Goal: Book appointment/travel/reservation

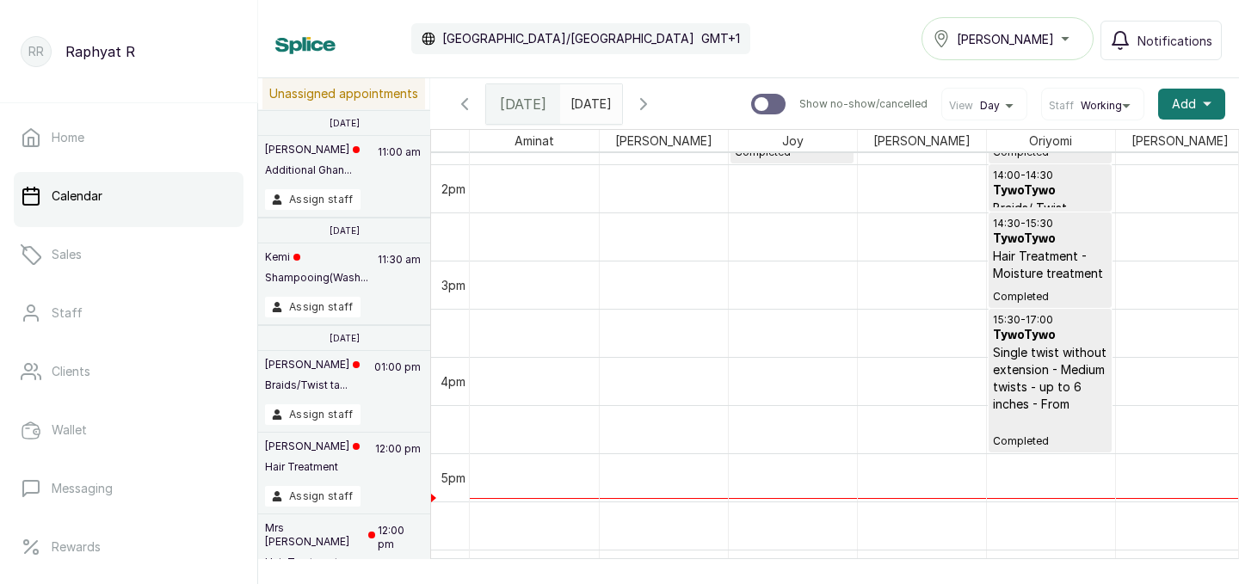
type input "dd/MM/yyyy"
click at [588, 102] on input "dd/MM/yyyy" at bounding box center [575, 99] width 28 height 29
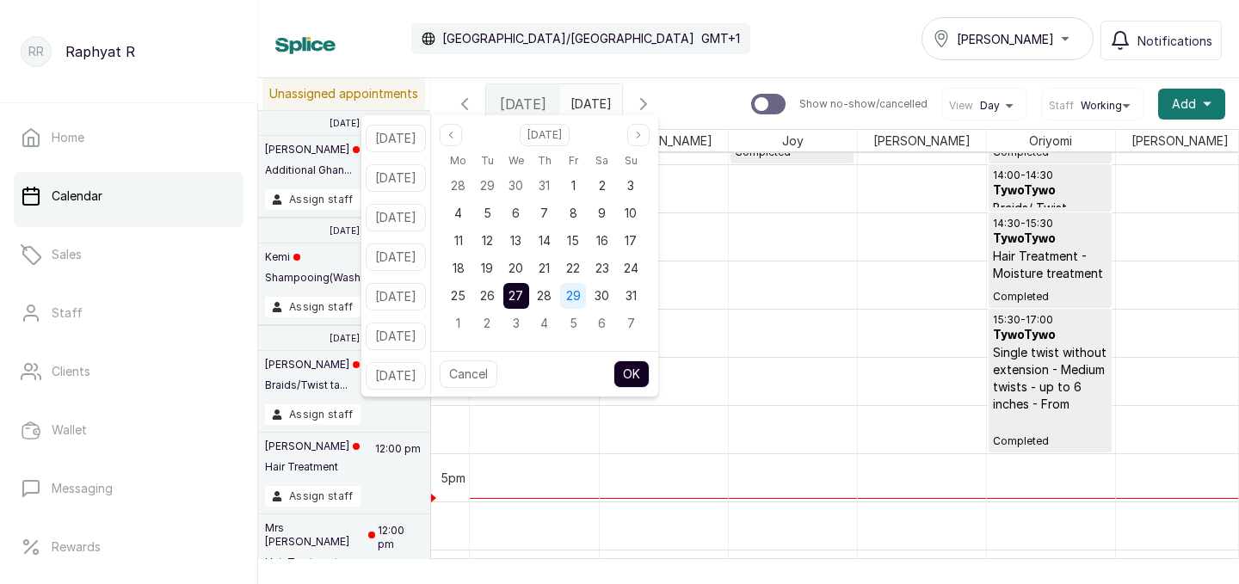
click at [581, 295] on span "29" at bounding box center [573, 295] width 15 height 15
click at [650, 371] on button "OK" at bounding box center [631, 374] width 36 height 28
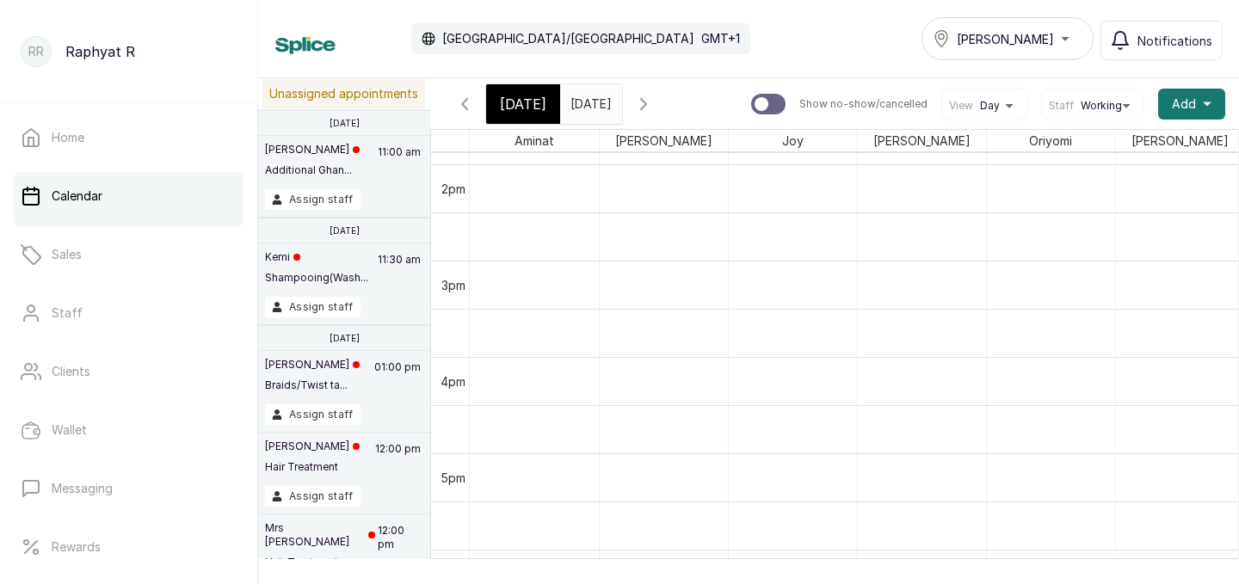
type input "[DATE]"
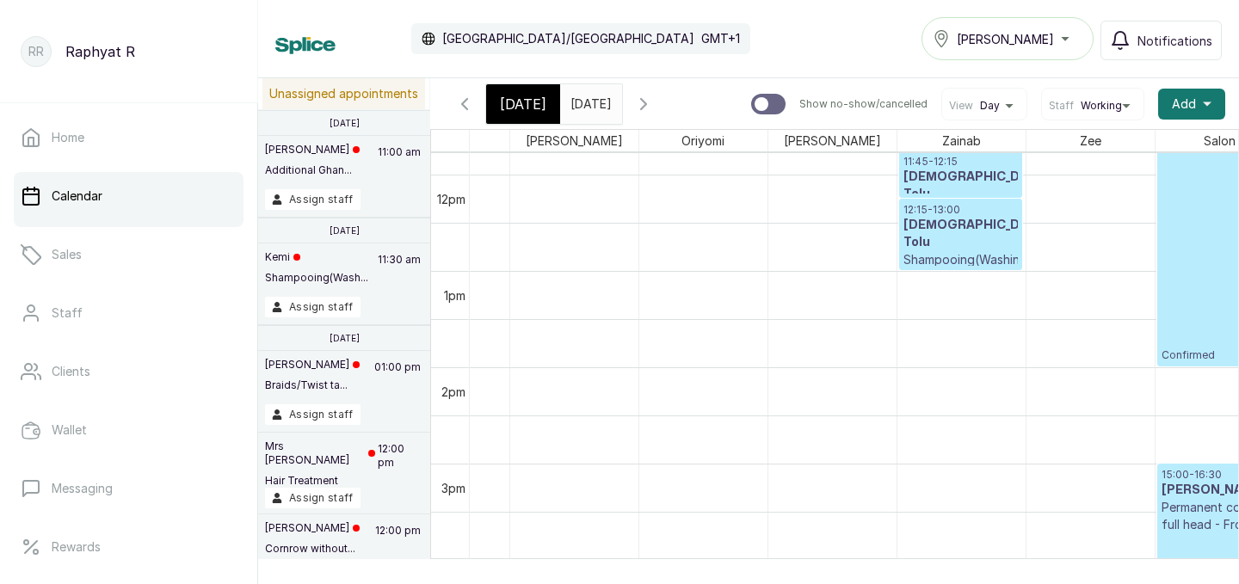
scroll to position [1135, 367]
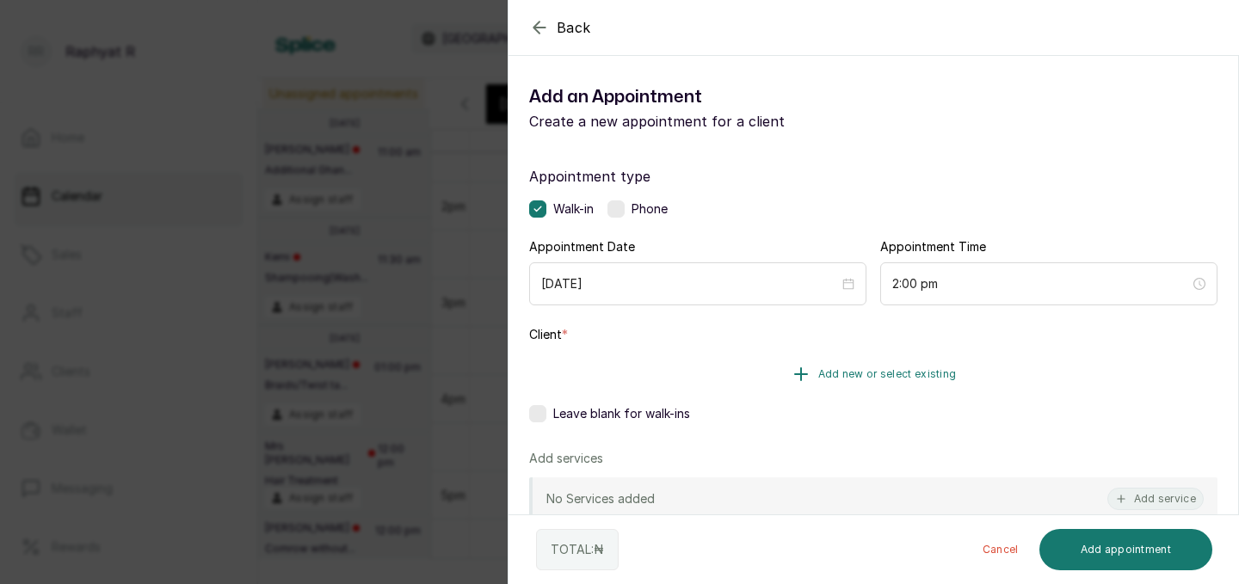
click at [805, 368] on icon "button" at bounding box center [801, 374] width 21 height 21
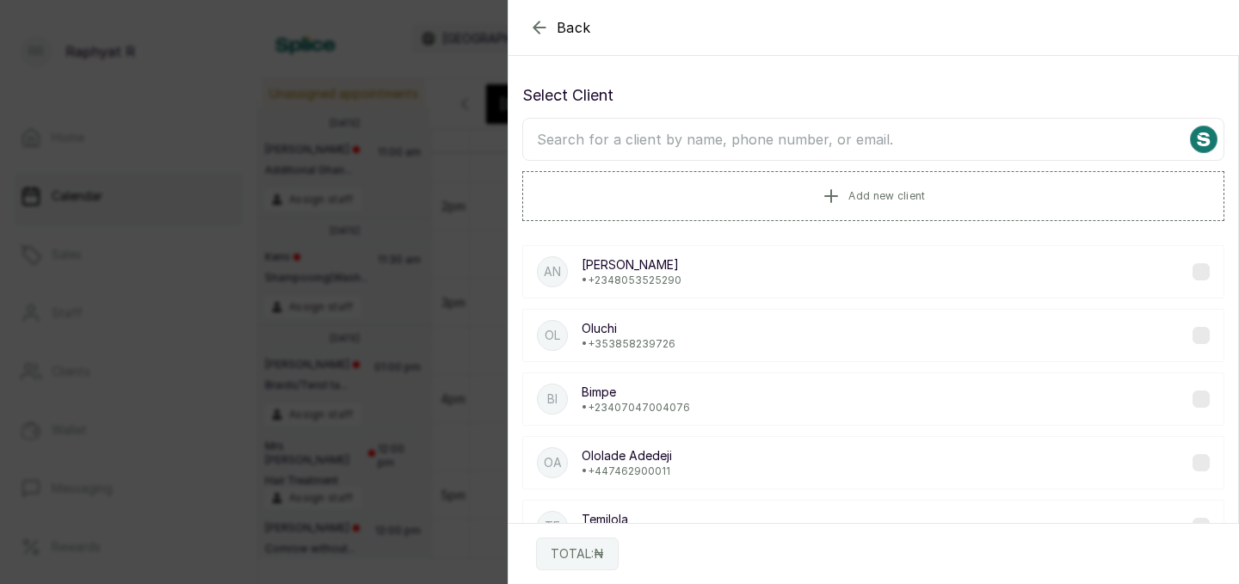
click at [547, 139] on input "text" at bounding box center [873, 139] width 702 height 43
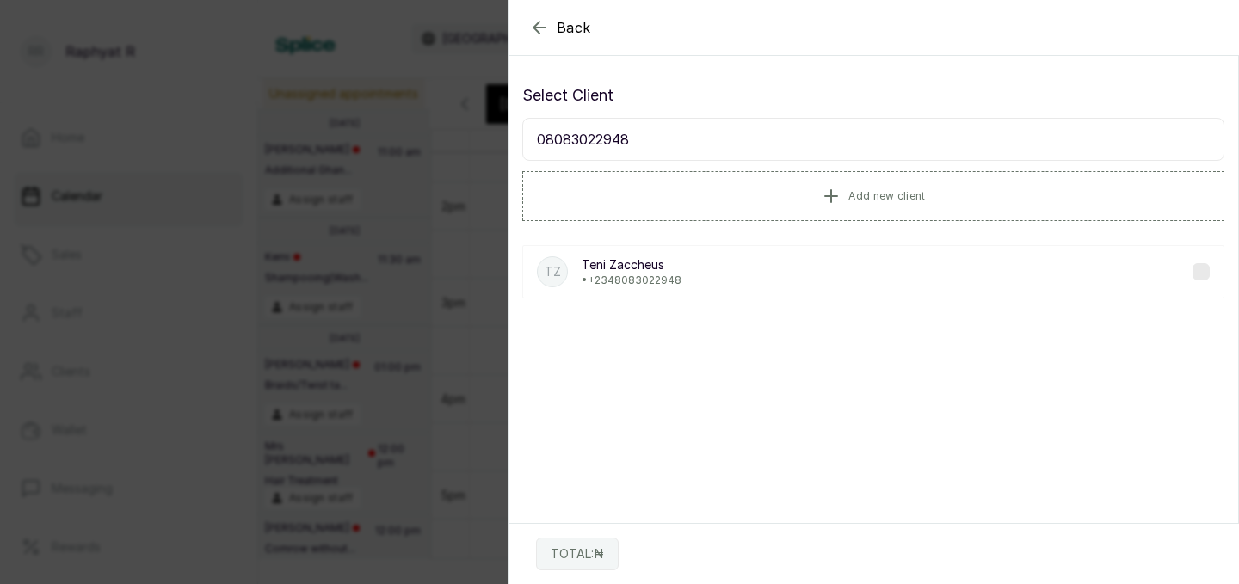
type input "08083022948"
click at [630, 263] on p "[PERSON_NAME]" at bounding box center [632, 264] width 100 height 17
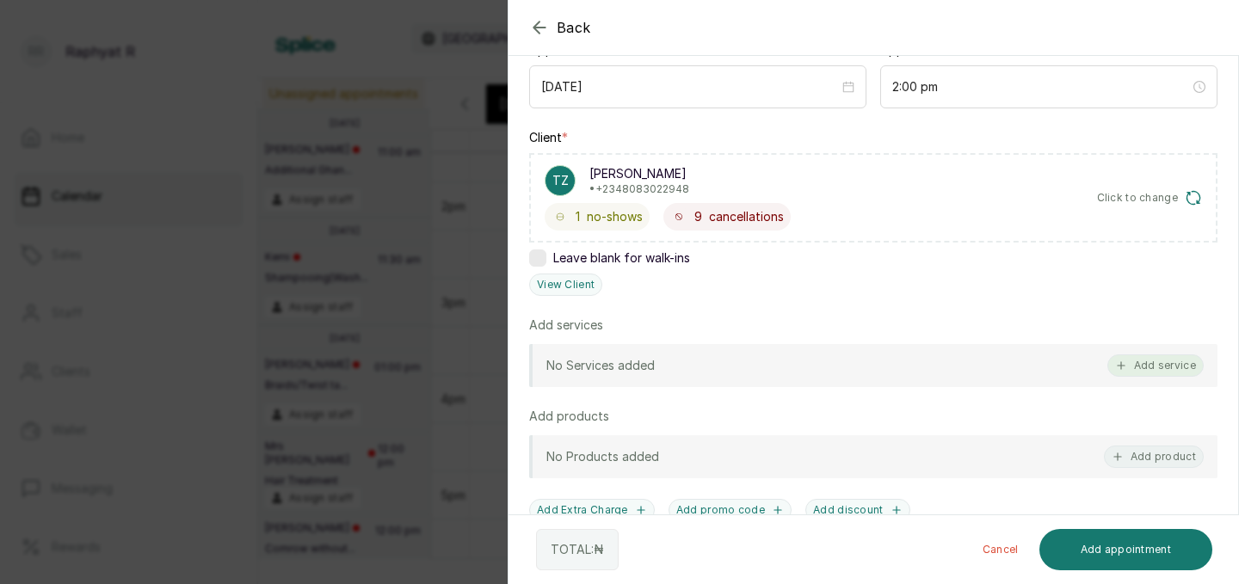
click at [1161, 361] on button "Add service" at bounding box center [1155, 365] width 96 height 22
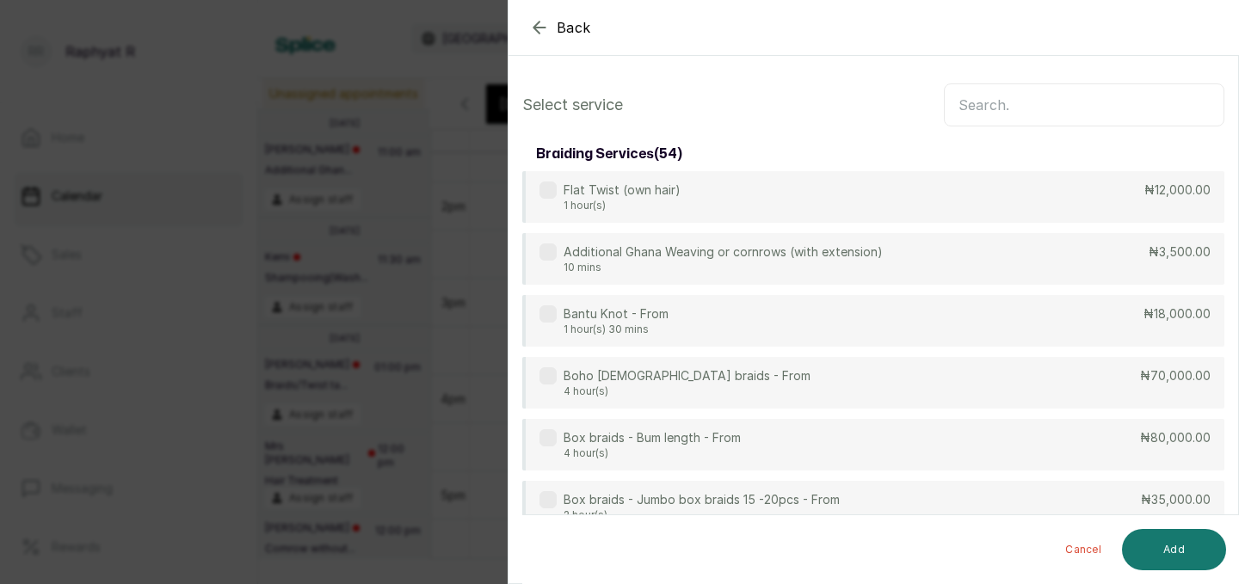
click at [983, 100] on input "text" at bounding box center [1084, 104] width 280 height 43
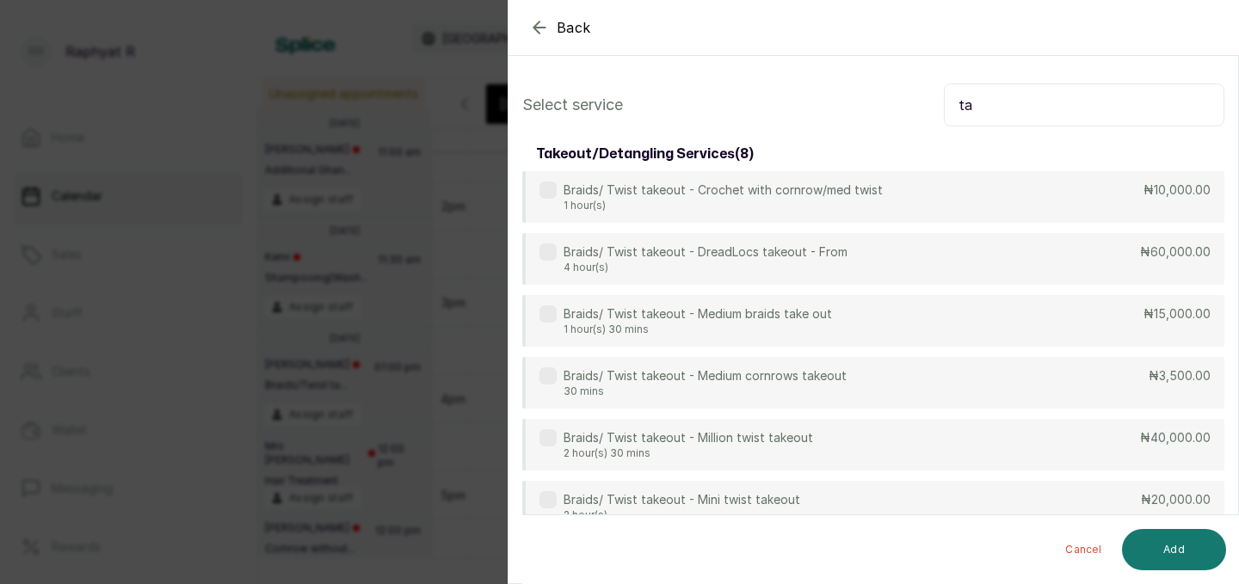
type input "t"
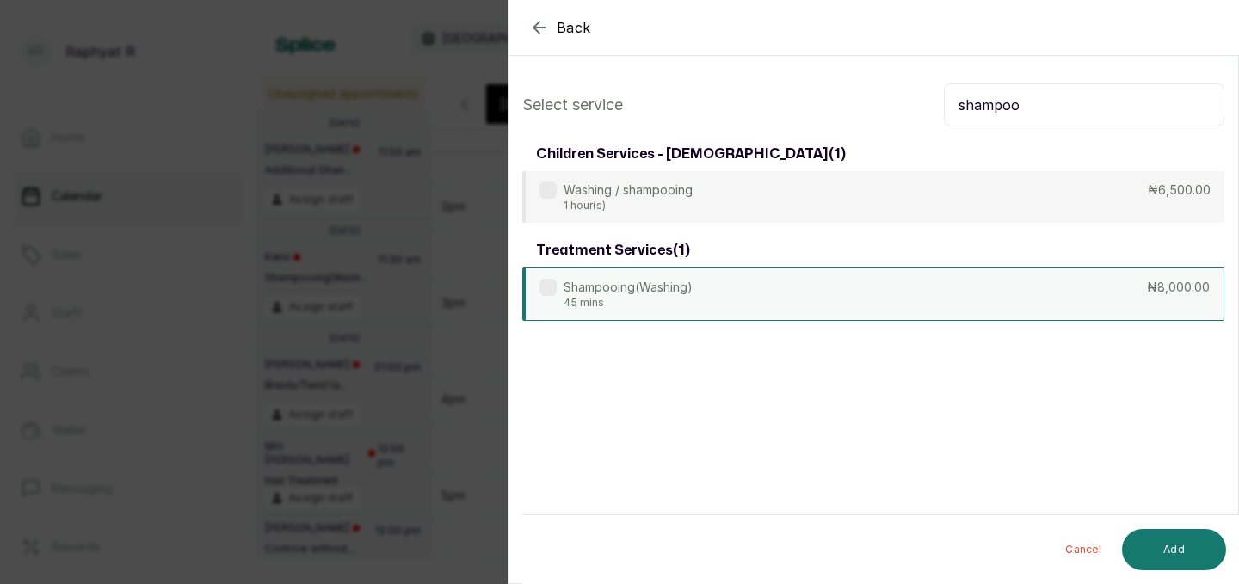
type input "shampoo"
click at [829, 291] on div "Shampooing(Washing) 45 mins ₦8,000.00" at bounding box center [873, 294] width 702 height 53
click at [1166, 544] on button "Add" at bounding box center [1174, 549] width 104 height 41
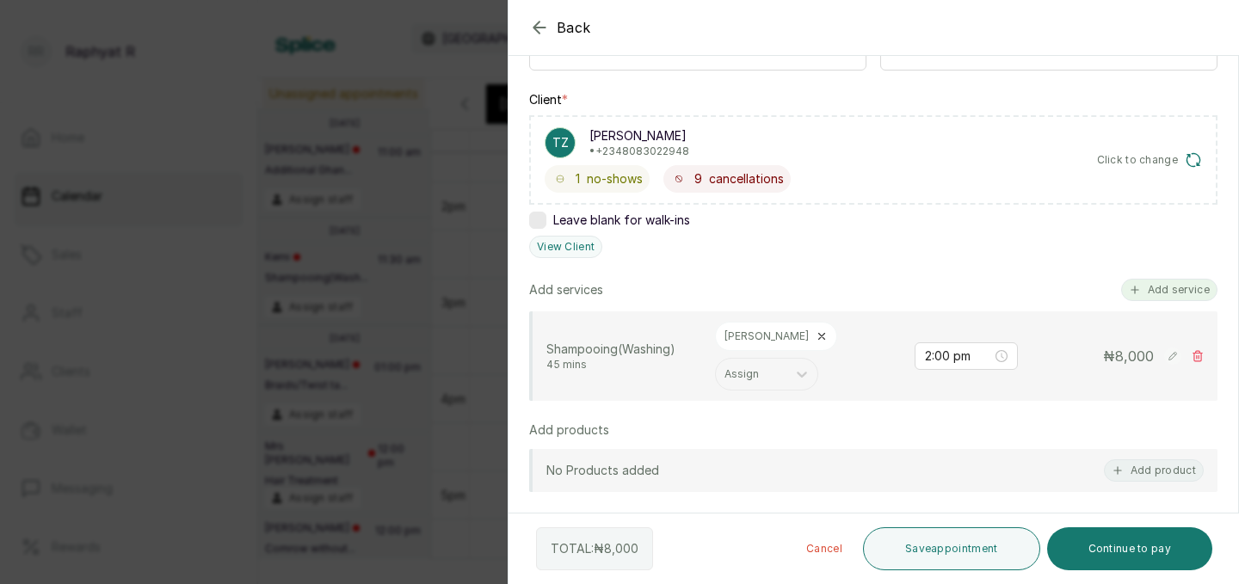
click at [1173, 281] on button "Add service" at bounding box center [1169, 290] width 96 height 22
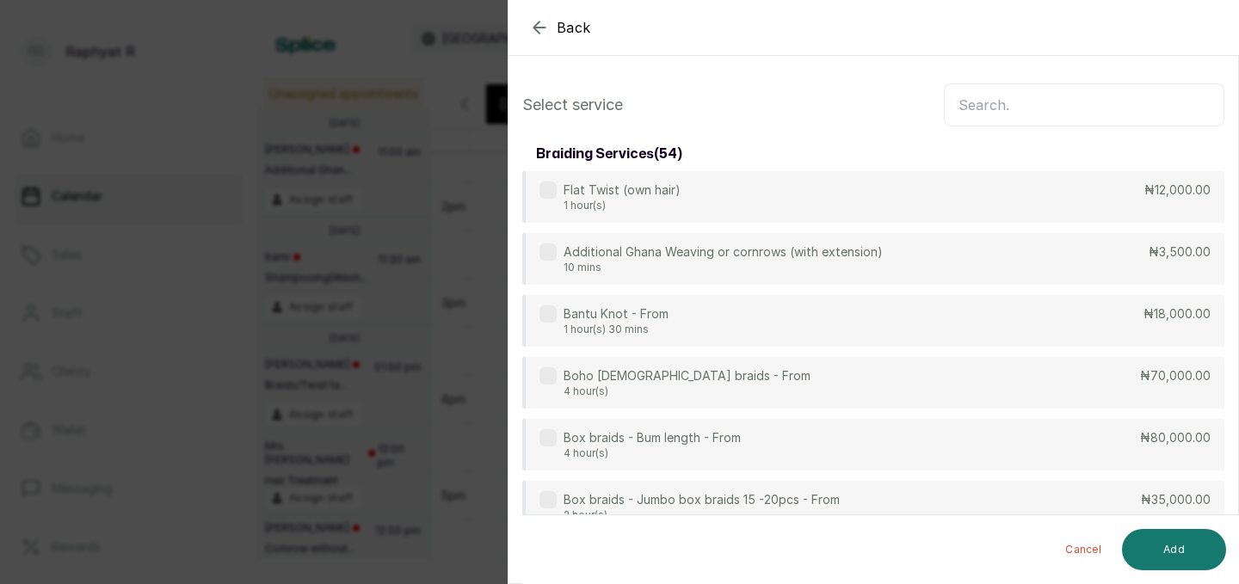
click at [968, 101] on input "text" at bounding box center [1084, 104] width 280 height 43
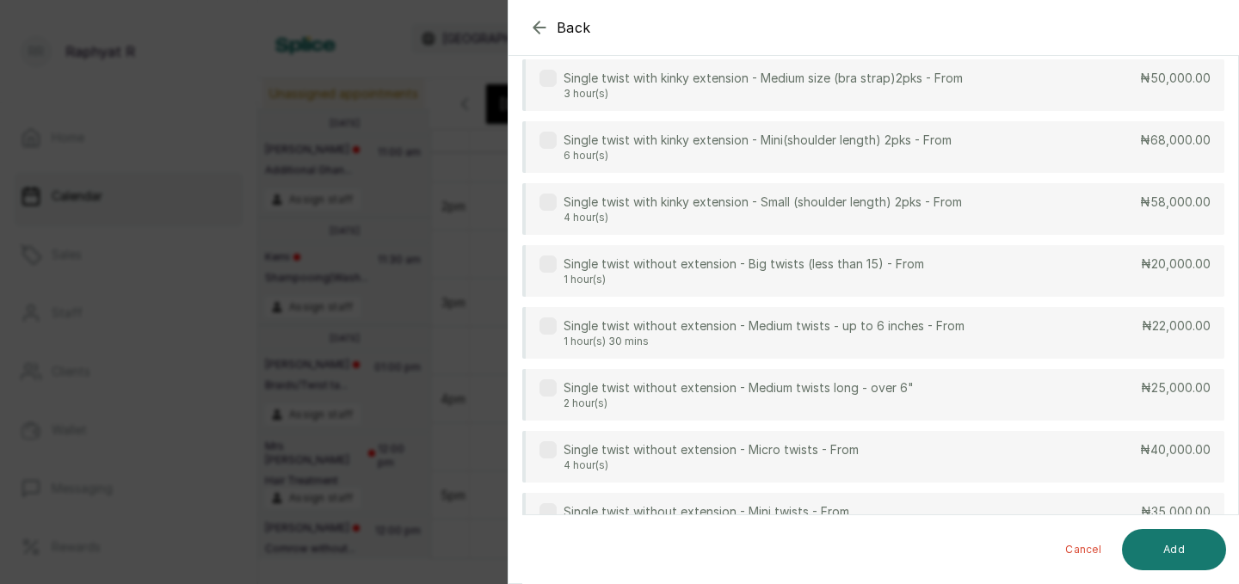
scroll to position [426, 0]
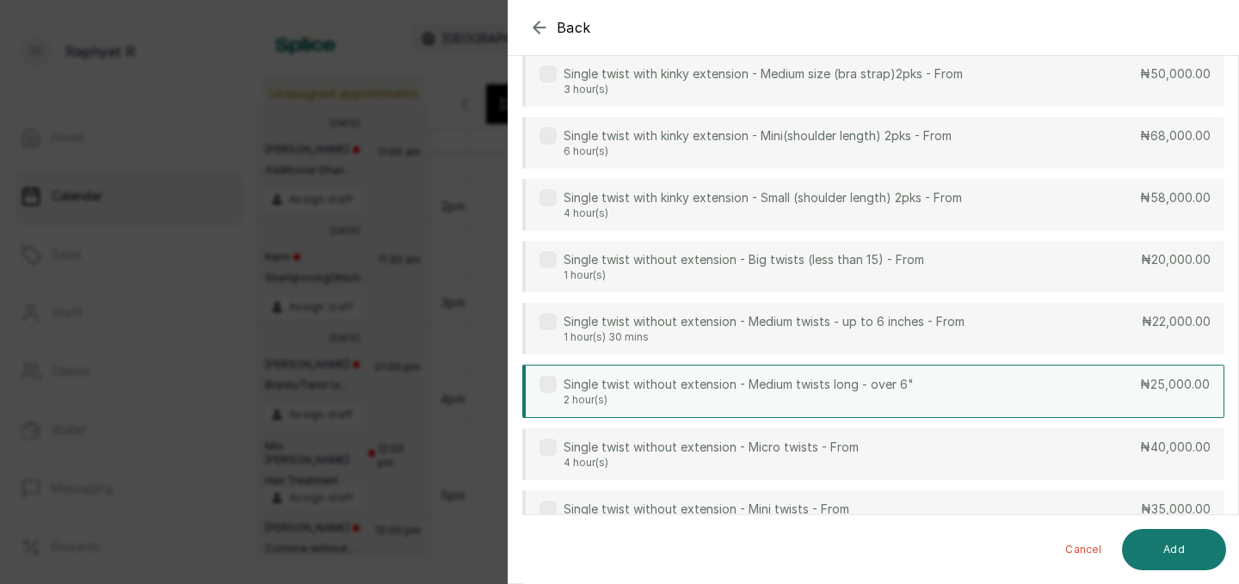
type input "twist"
click at [936, 388] on div "Single twist without extension - Medium twists long - over 6" 2 hour(s) ₦25,000…" at bounding box center [873, 391] width 702 height 53
click at [1172, 548] on button "Add" at bounding box center [1174, 549] width 104 height 41
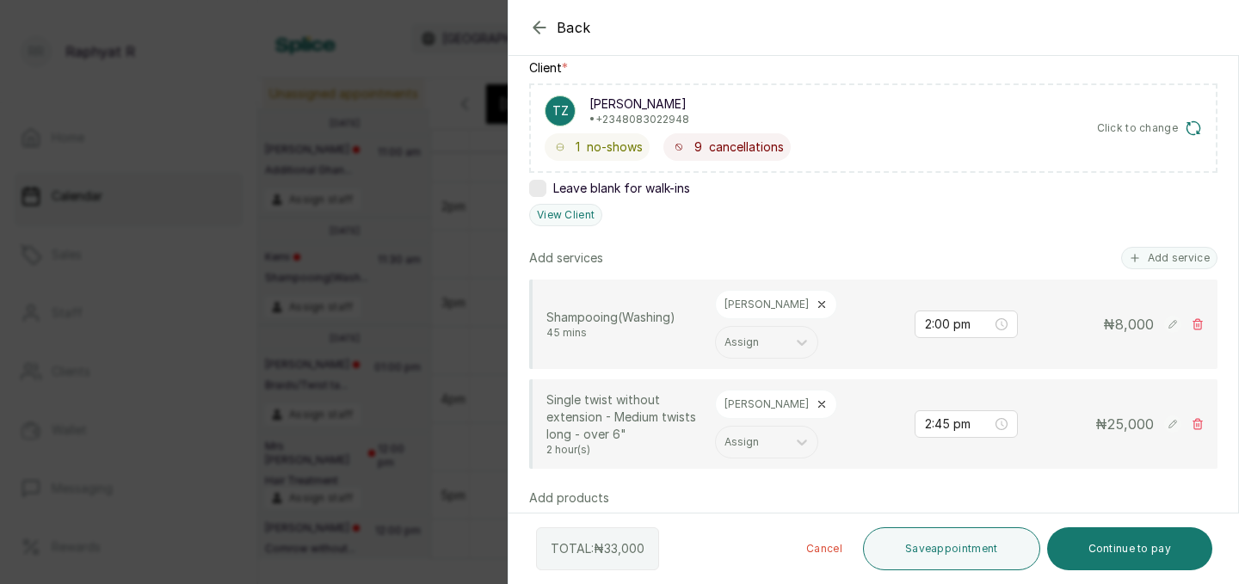
scroll to position [263, 0]
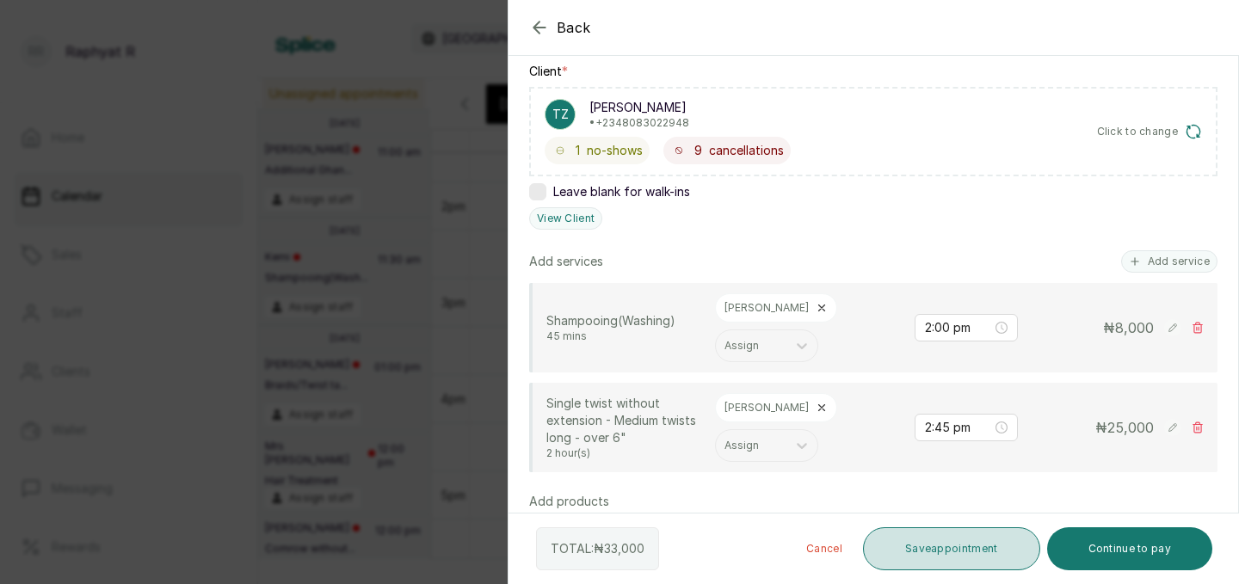
click at [939, 552] on button "Save appointment" at bounding box center [951, 548] width 177 height 43
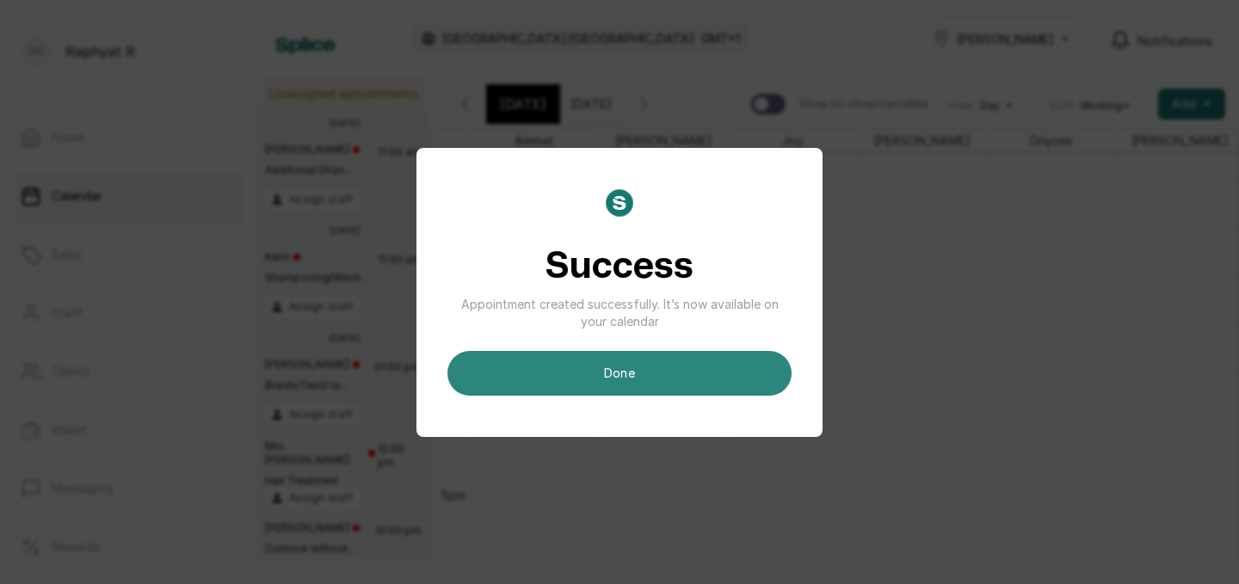
click at [666, 377] on button "done" at bounding box center [619, 373] width 344 height 45
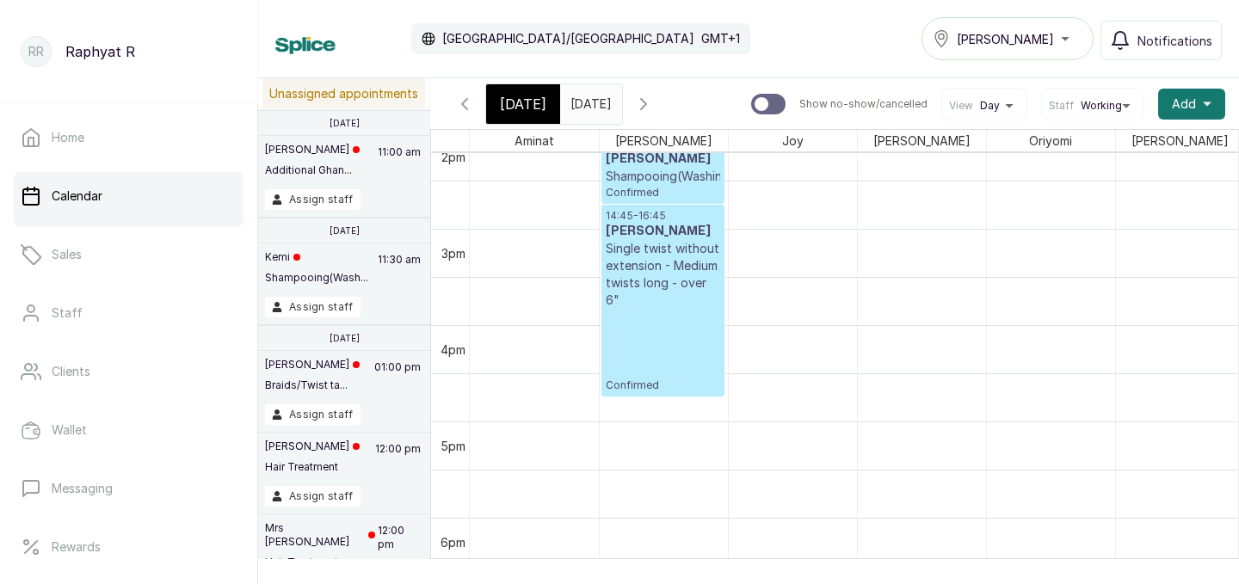
scroll to position [1325, 0]
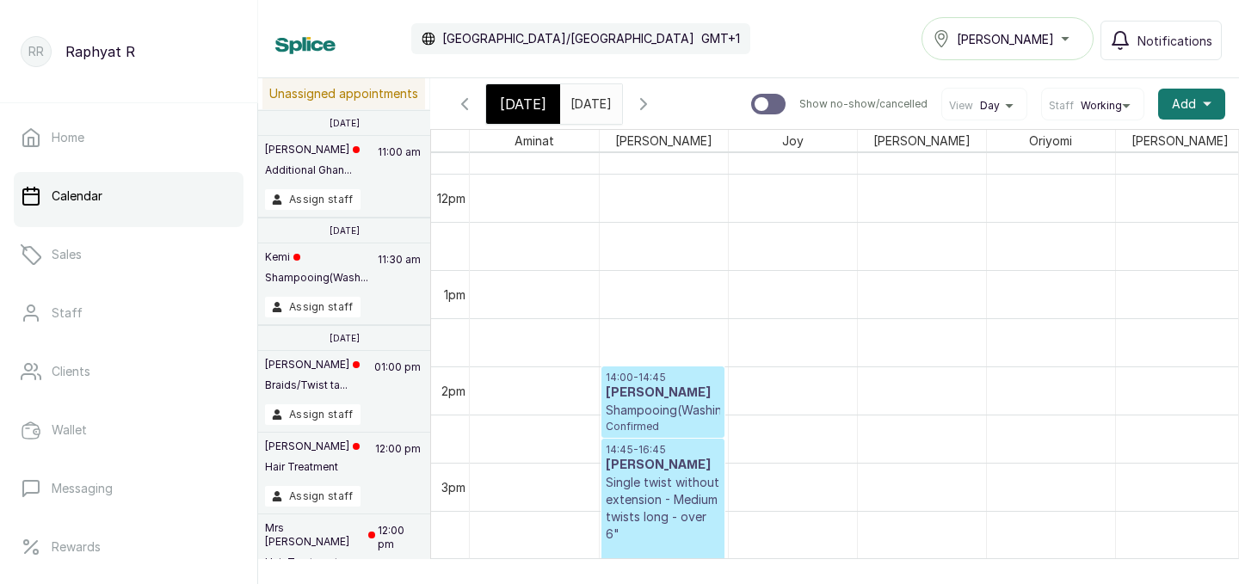
click at [588, 105] on input "[DATE]" at bounding box center [575, 99] width 28 height 29
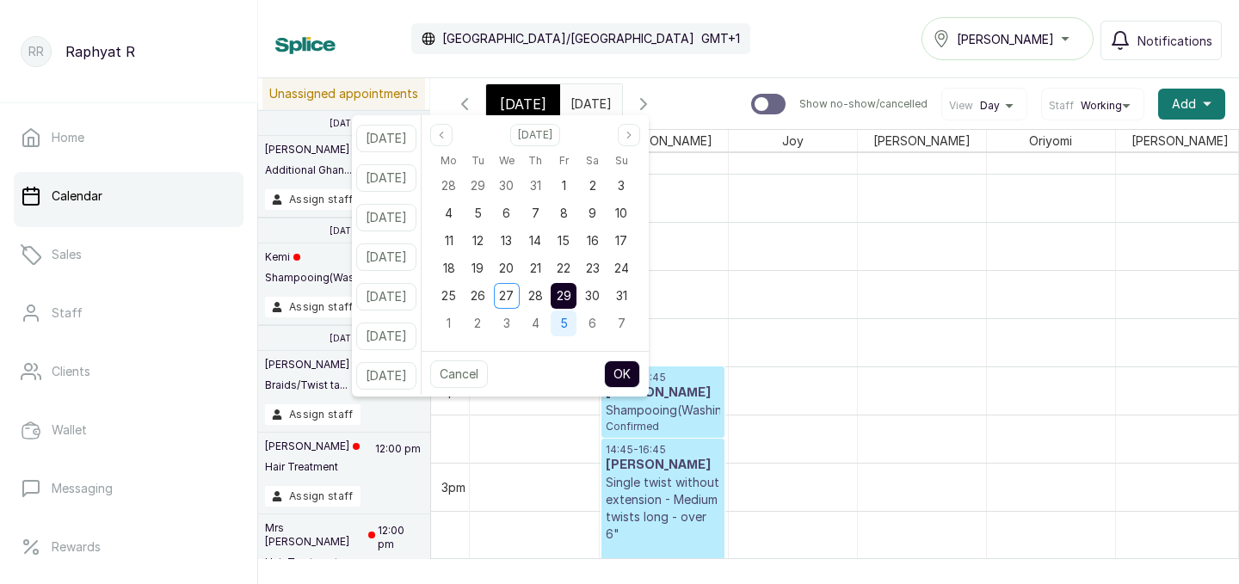
click at [576, 323] on div "5" at bounding box center [564, 324] width 26 height 26
click at [640, 374] on button "OK" at bounding box center [622, 374] width 36 height 28
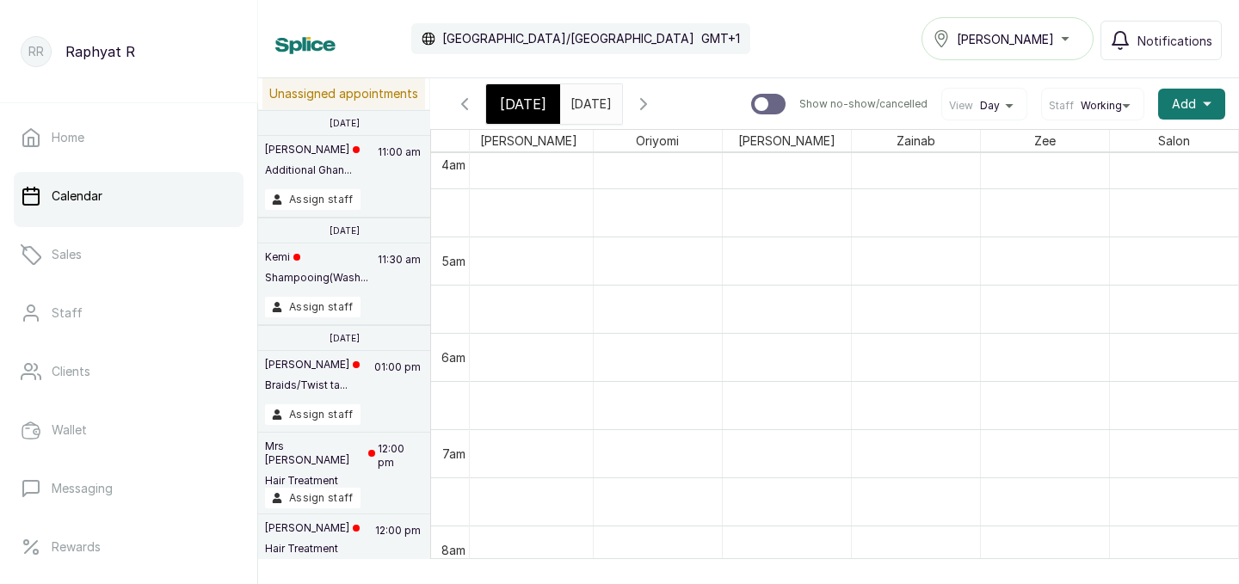
click at [588, 102] on input "[DATE]" at bounding box center [575, 99] width 28 height 29
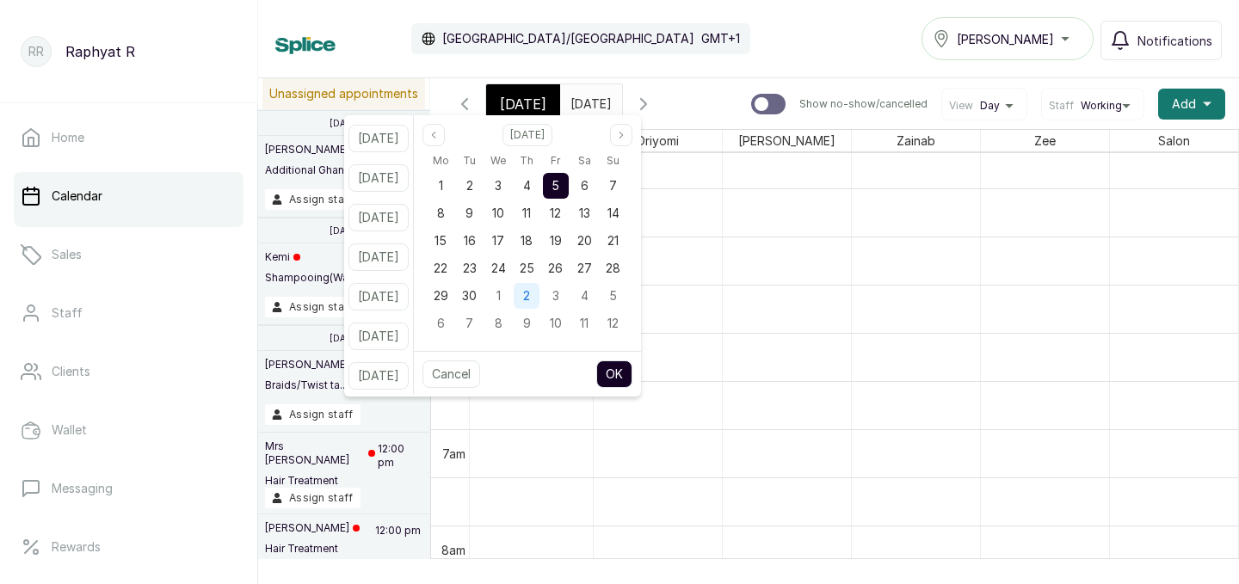
click at [530, 294] on span "2" at bounding box center [526, 295] width 7 height 15
click at [632, 373] on button "OK" at bounding box center [614, 374] width 36 height 28
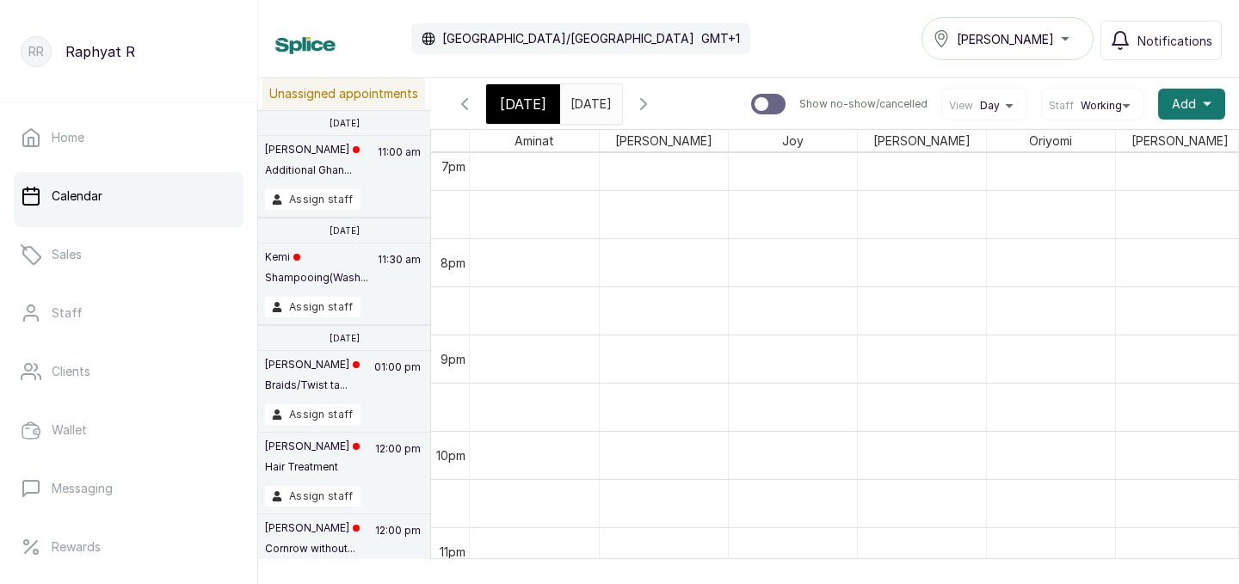
click at [588, 97] on input "[DATE]" at bounding box center [575, 99] width 28 height 29
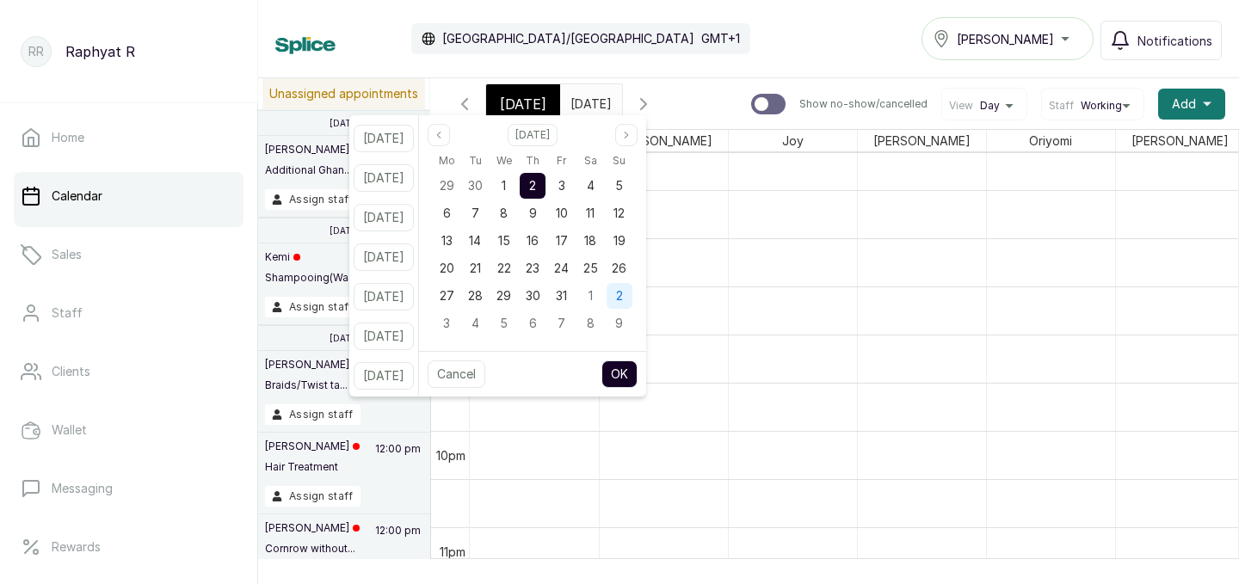
click at [623, 294] on span "2" at bounding box center [619, 295] width 7 height 15
click at [444, 136] on icon "page previous" at bounding box center [439, 135] width 10 height 10
click at [638, 371] on button "OK" at bounding box center [619, 374] width 36 height 28
type input "[DATE]"
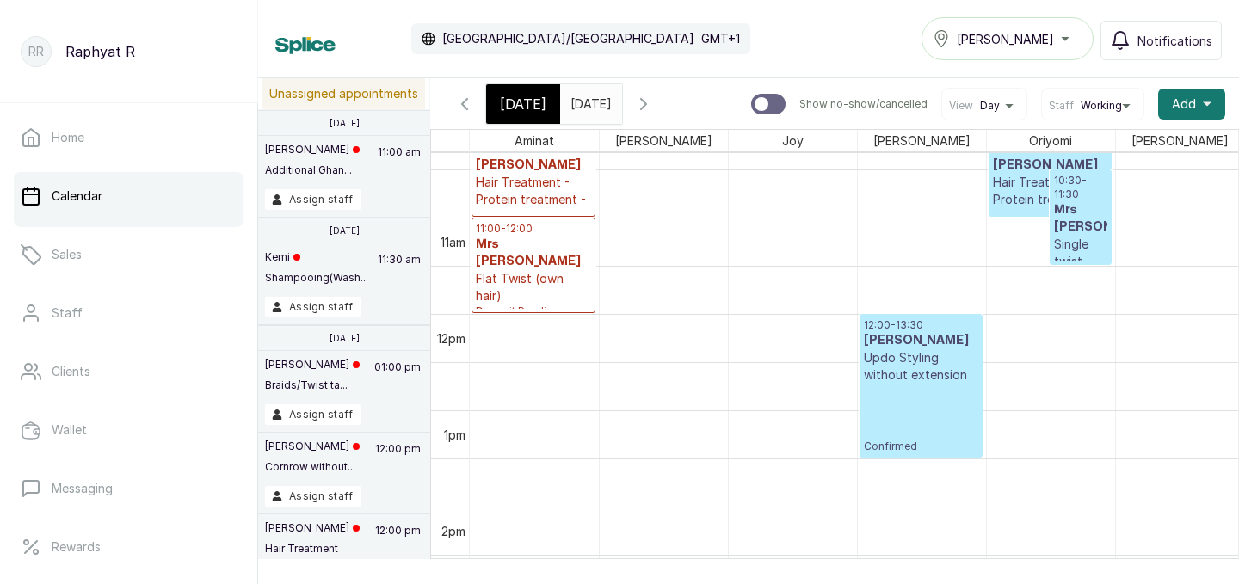
click at [897, 434] on div "12:00 - 13:30 [PERSON_NAME] Updo Styling without extension Confirmed" at bounding box center [921, 385] width 114 height 135
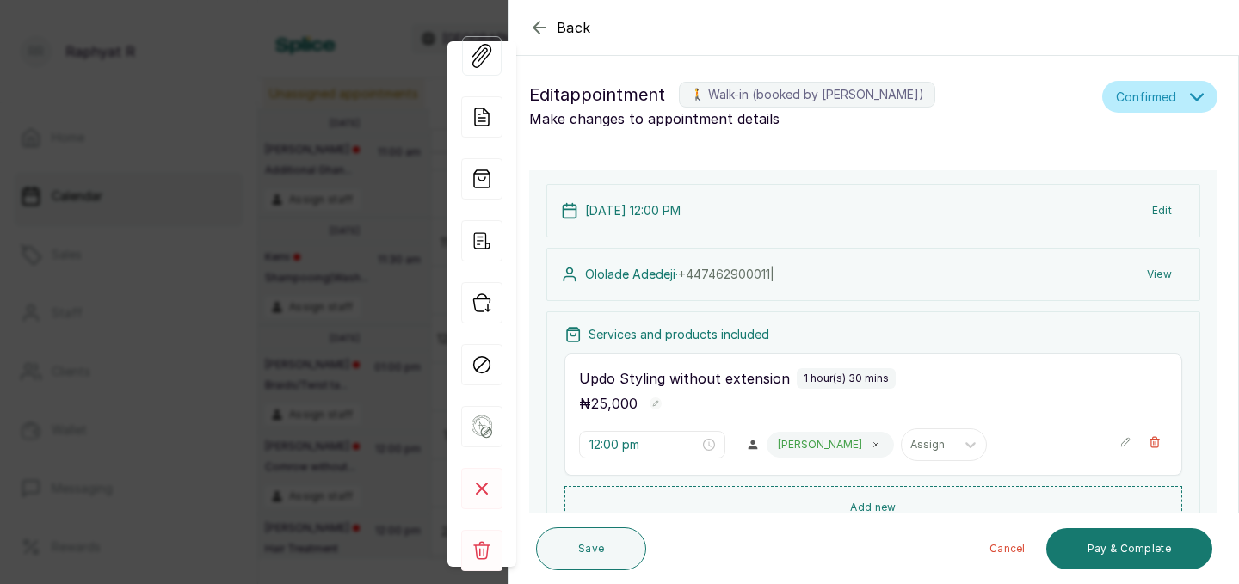
scroll to position [0, 0]
click at [1172, 211] on button "Edit" at bounding box center [1161, 213] width 47 height 31
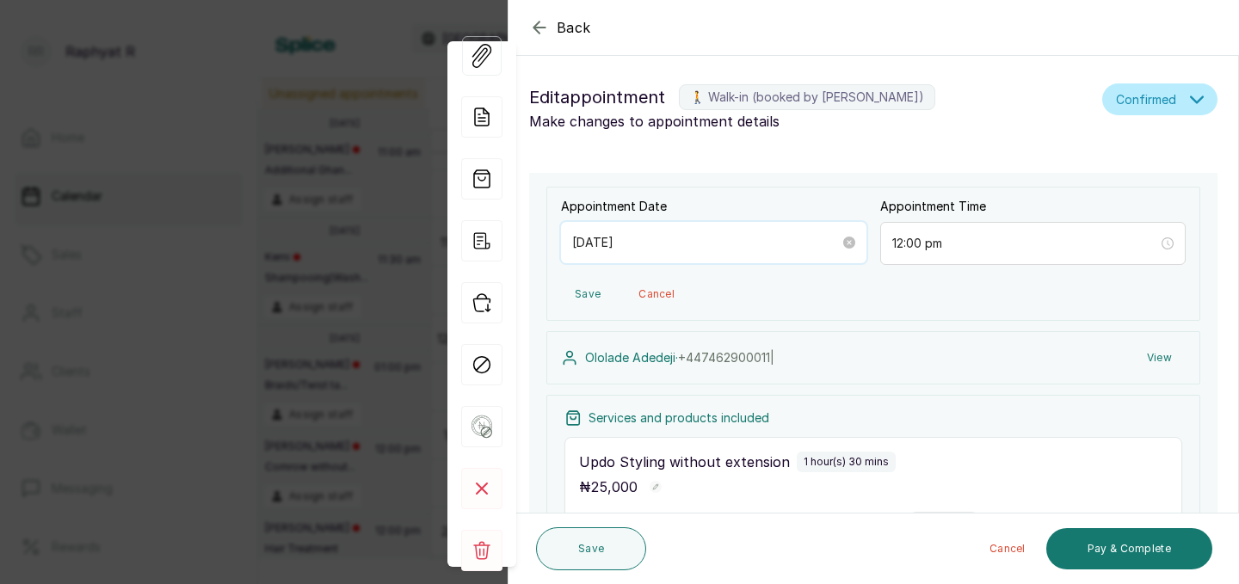
click at [653, 243] on input "[DATE]" at bounding box center [706, 242] width 268 height 19
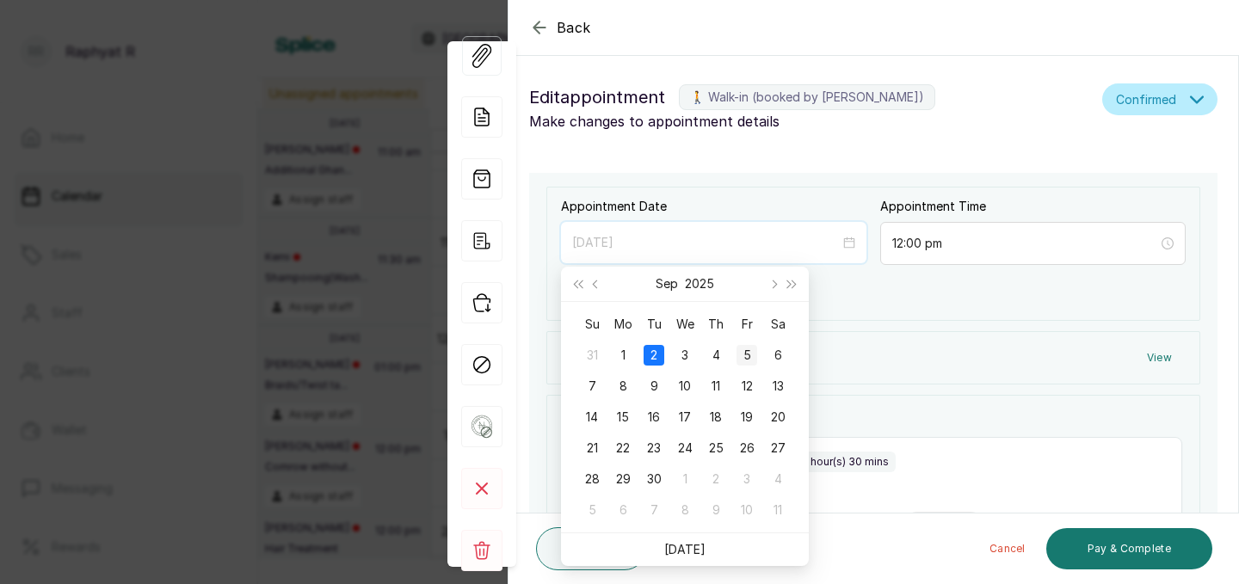
type input "[DATE]"
click at [744, 353] on div "5" at bounding box center [746, 355] width 21 height 21
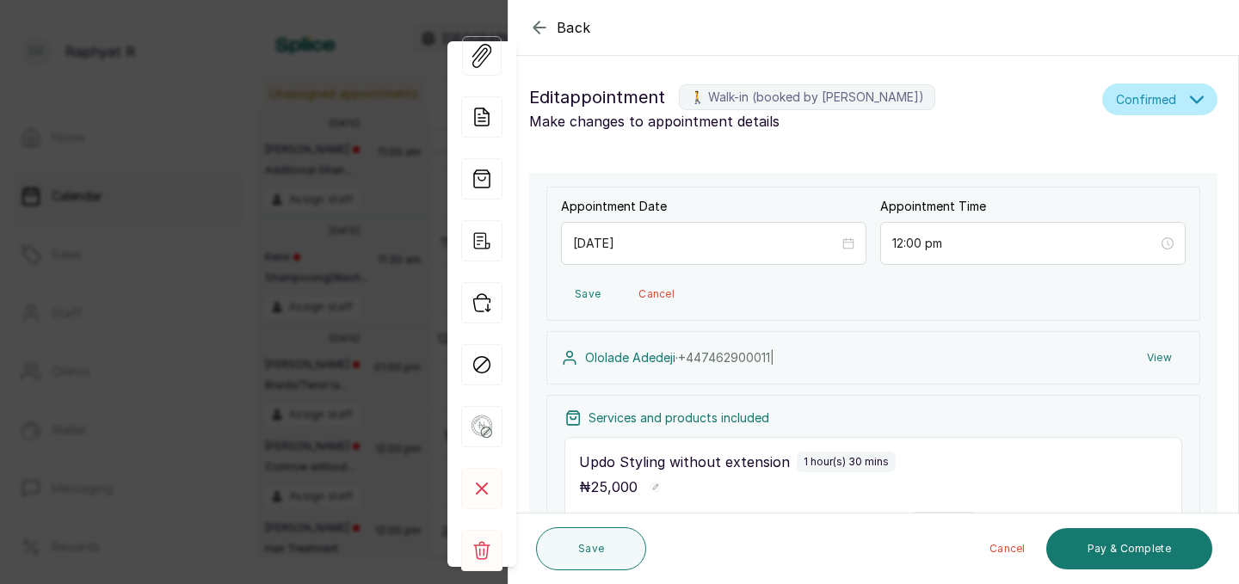
click at [595, 297] on button "Save" at bounding box center [587, 294] width 53 height 31
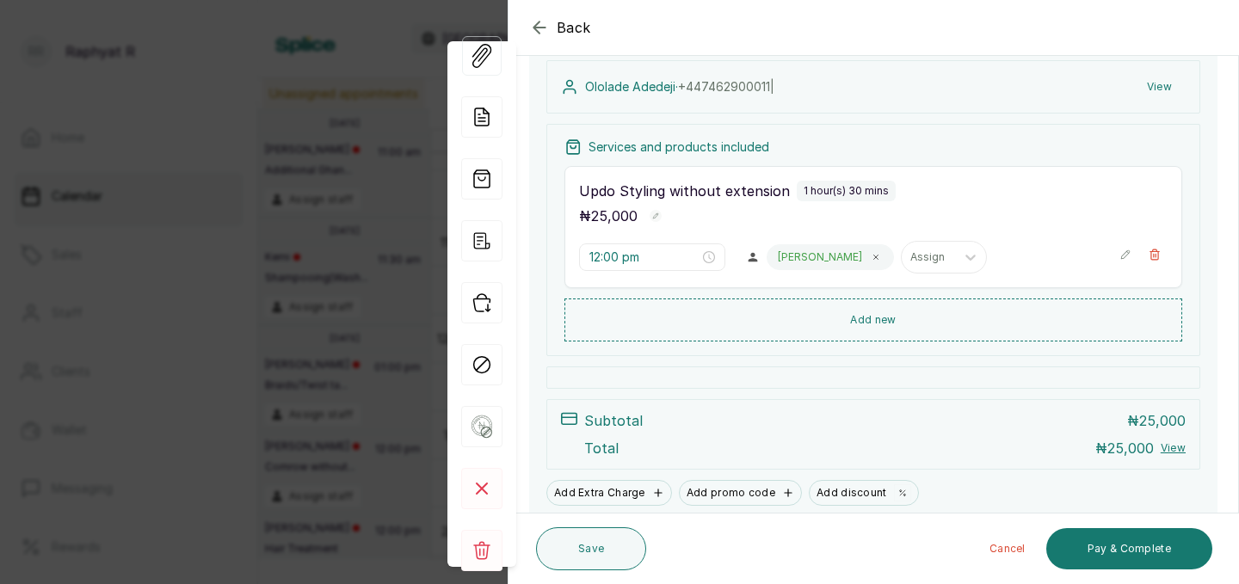
scroll to position [256, 0]
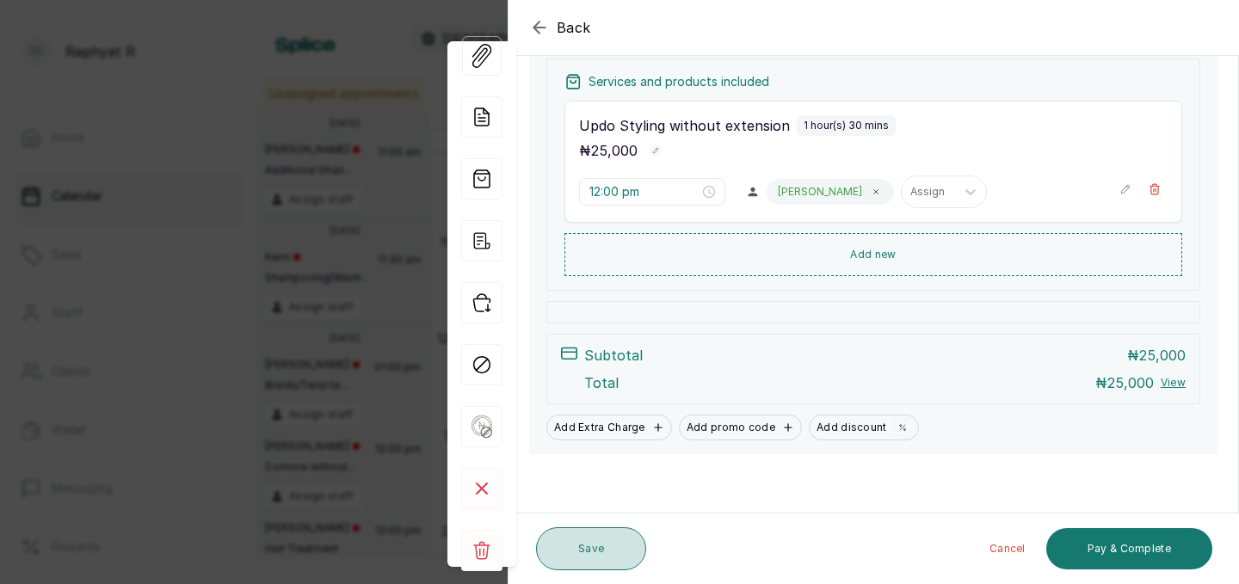
click at [586, 545] on button "Save" at bounding box center [591, 548] width 110 height 43
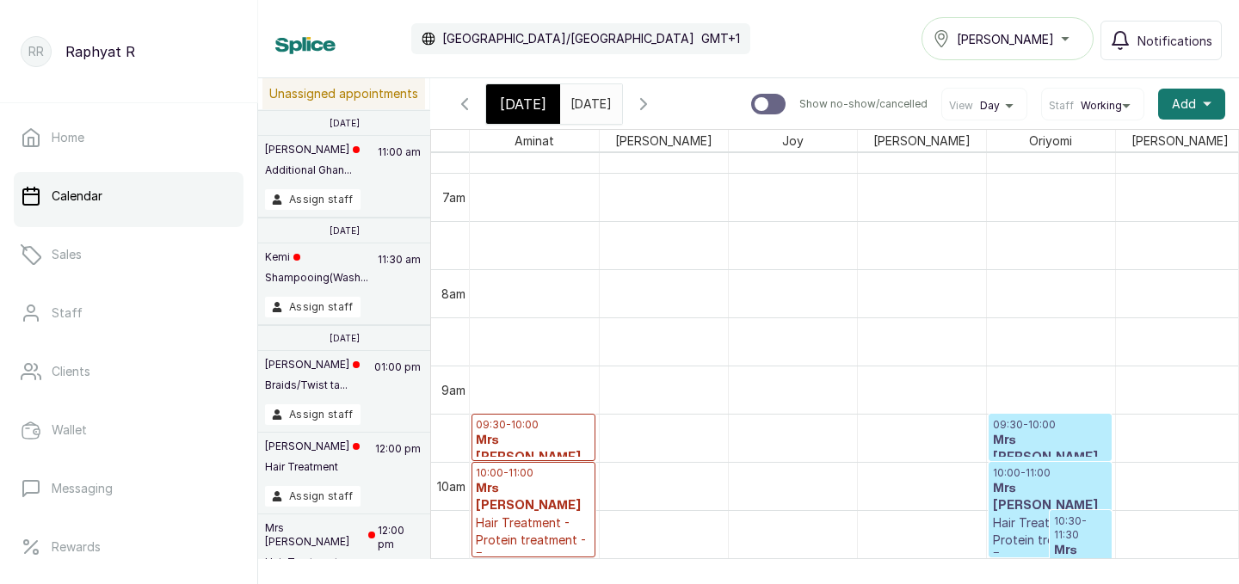
scroll to position [632, 0]
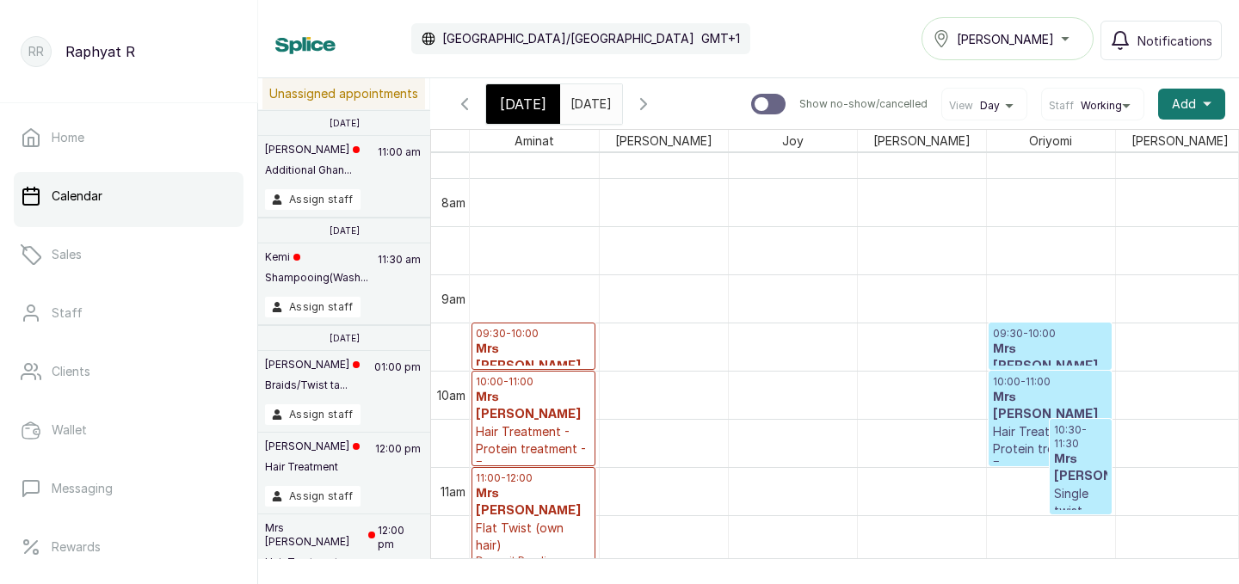
click at [588, 96] on input "[DATE]" at bounding box center [575, 99] width 28 height 29
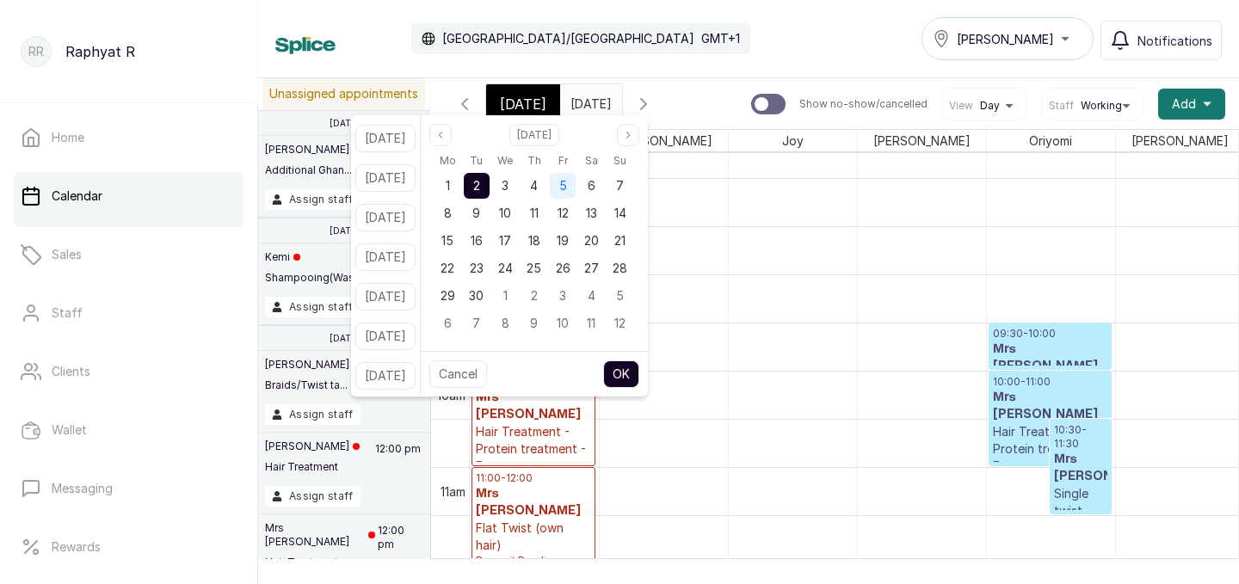
click at [567, 186] on span "5" at bounding box center [563, 185] width 8 height 15
click at [639, 383] on button "OK" at bounding box center [621, 374] width 36 height 28
type input "[DATE]"
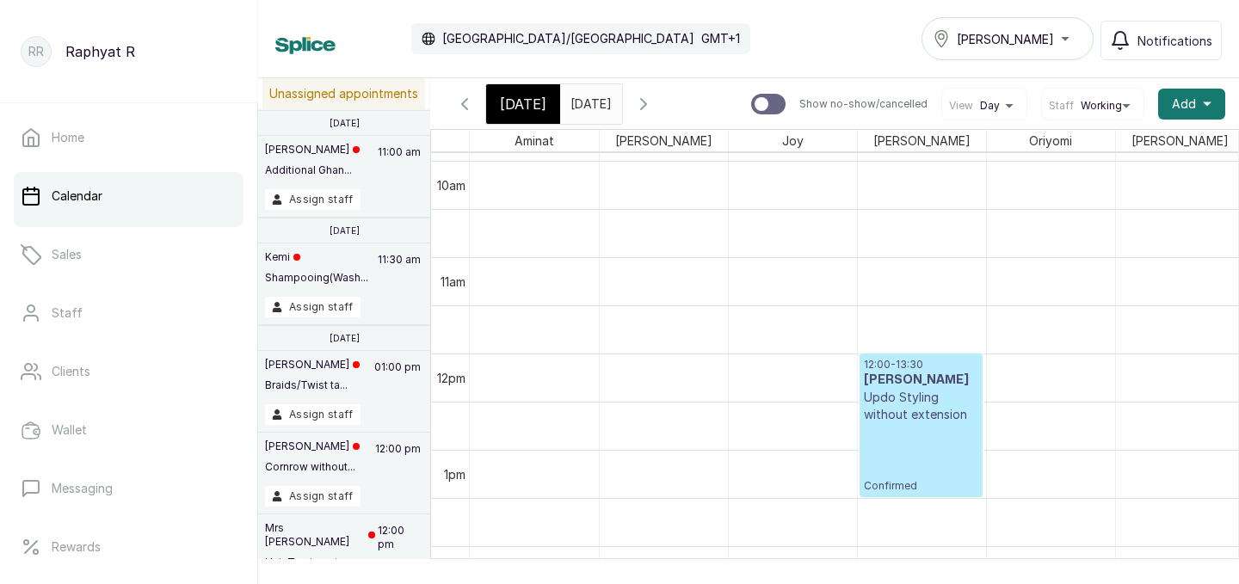
click at [516, 95] on span "[DATE]" at bounding box center [523, 104] width 46 height 21
